Goal: Obtain resource: Download file/media

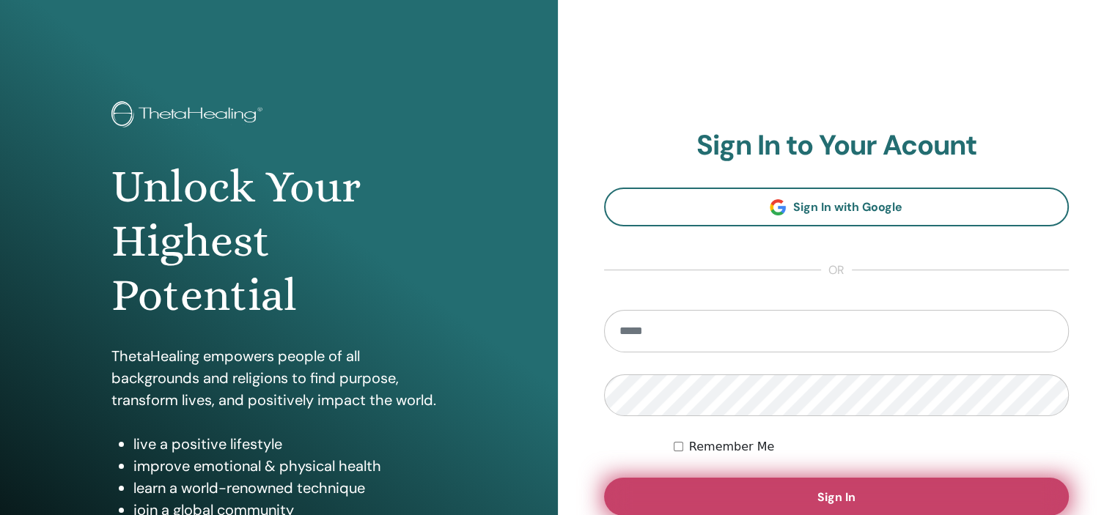
type input "**********"
click at [843, 495] on span "Sign In" at bounding box center [836, 496] width 38 height 15
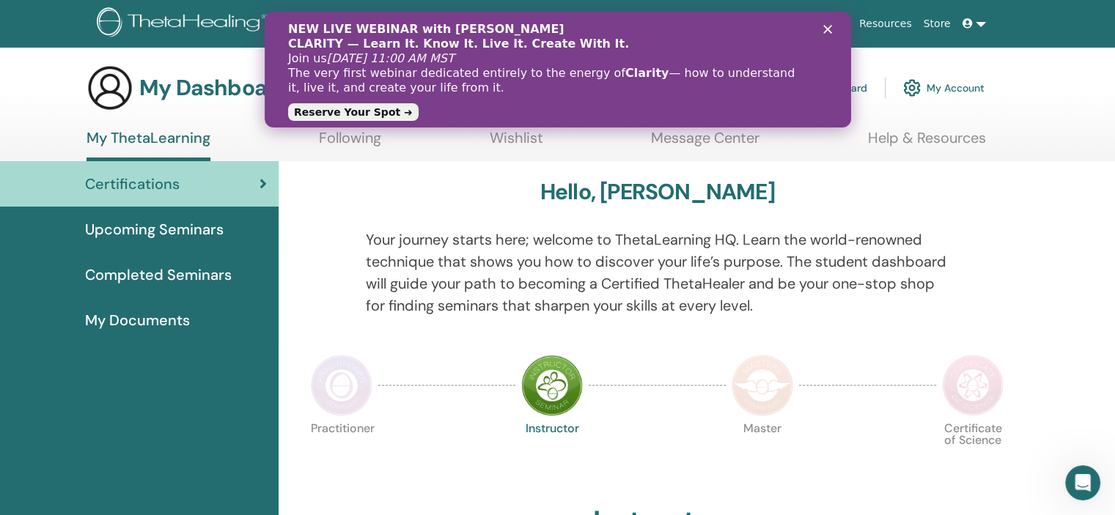
click at [551, 393] on img at bounding box center [552, 386] width 62 height 62
click at [826, 28] on icon "Close" at bounding box center [826, 29] width 9 height 9
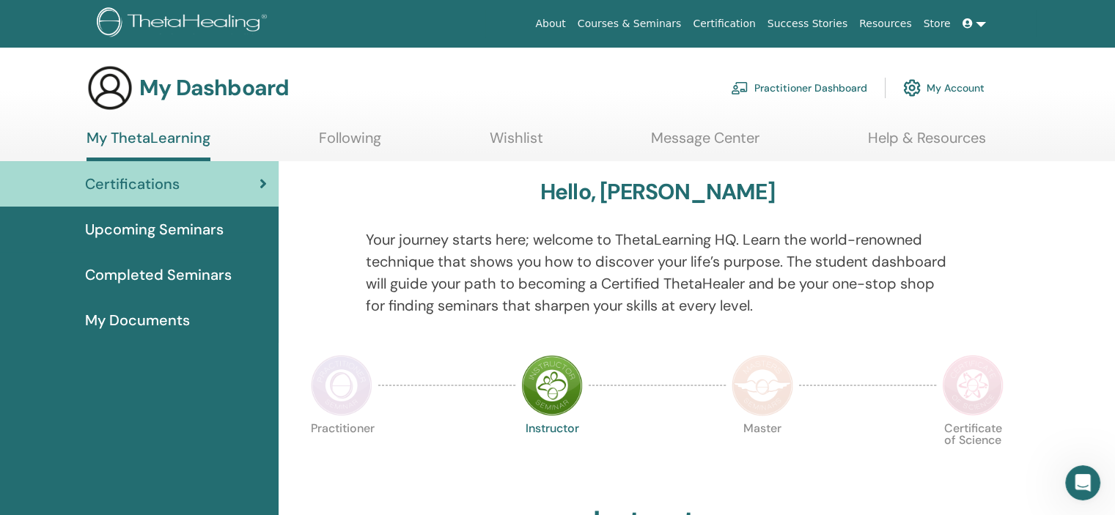
click at [550, 388] on img at bounding box center [552, 386] width 62 height 62
click at [545, 385] on img at bounding box center [552, 386] width 62 height 62
click at [174, 262] on link "Completed Seminars" at bounding box center [139, 274] width 278 height 45
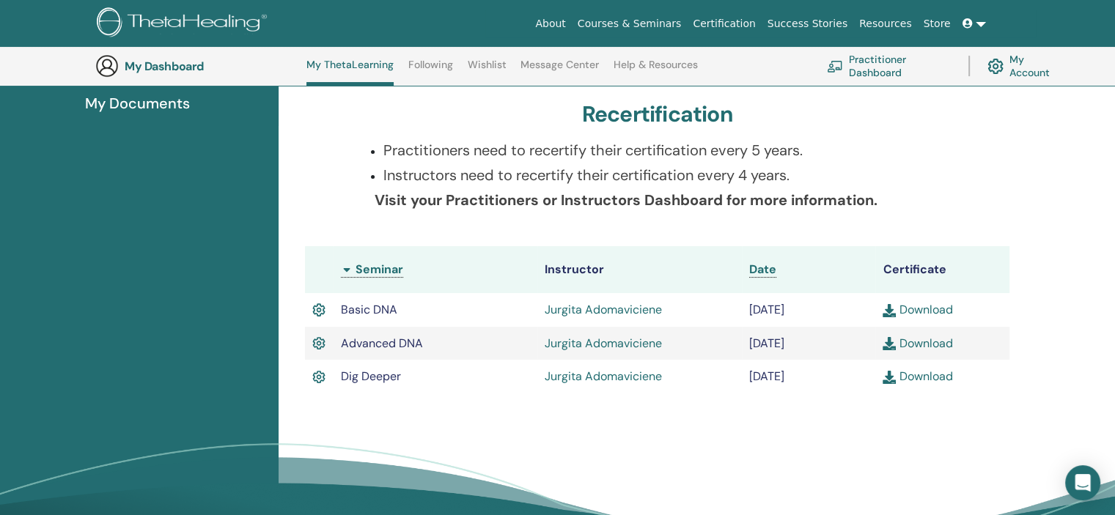
scroll to position [258, 0]
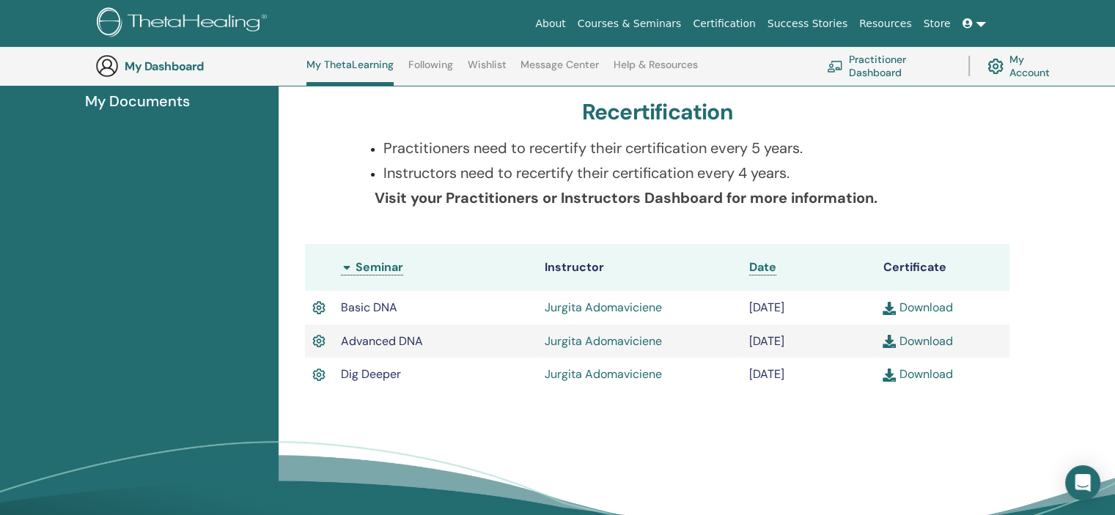
click at [901, 372] on link "Download" at bounding box center [917, 373] width 70 height 15
click at [915, 343] on link "Download" at bounding box center [917, 340] width 70 height 15
